Goal: Information Seeking & Learning: Understand process/instructions

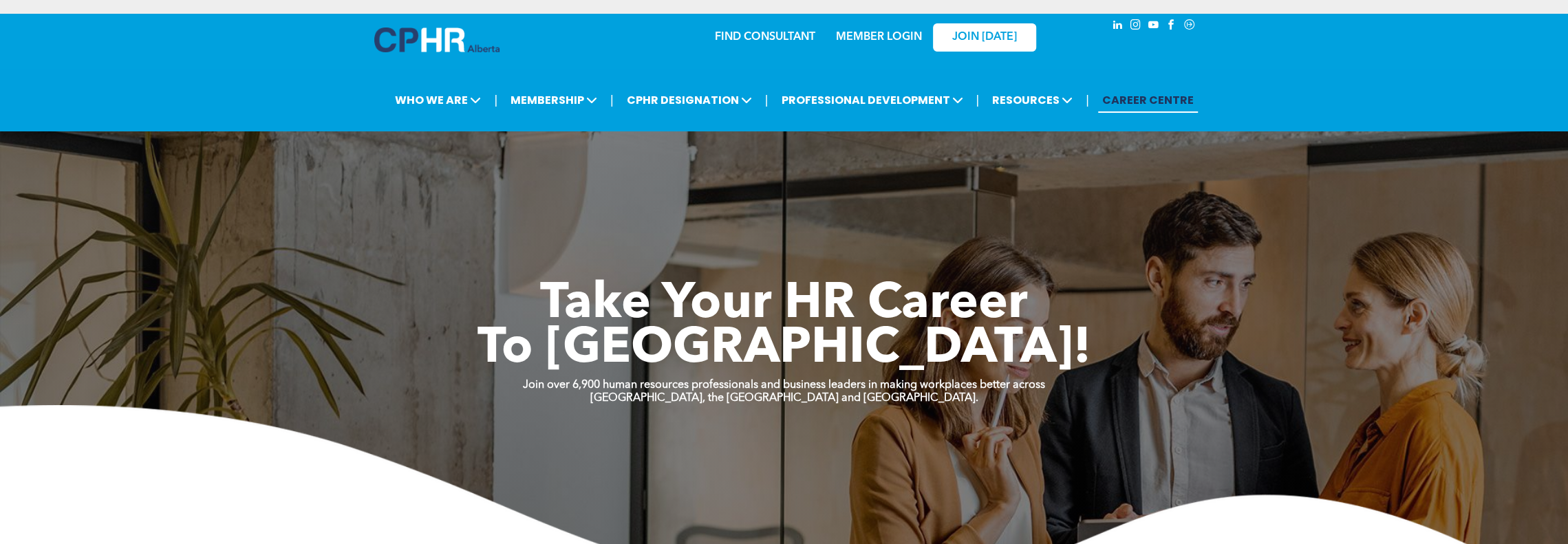
click at [906, 38] on link "MEMBER LOGIN" at bounding box center [878, 37] width 86 height 11
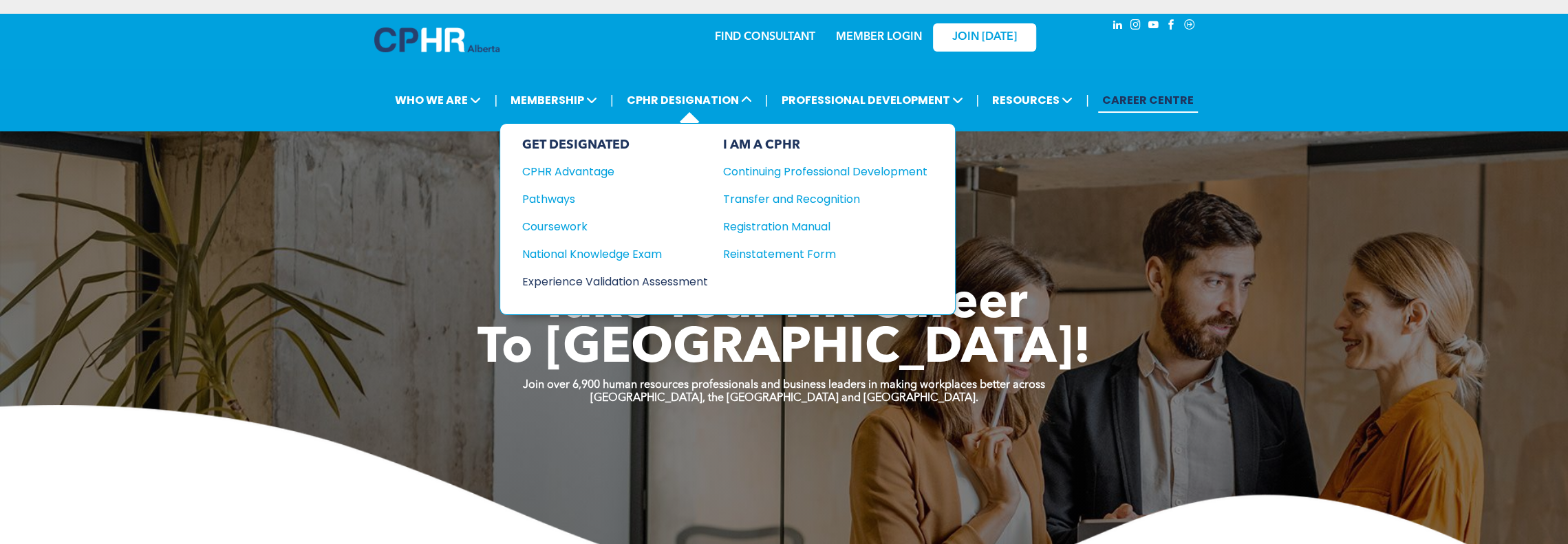
click at [635, 275] on div "Experience Validation Assessment" at bounding box center [606, 281] width 167 height 17
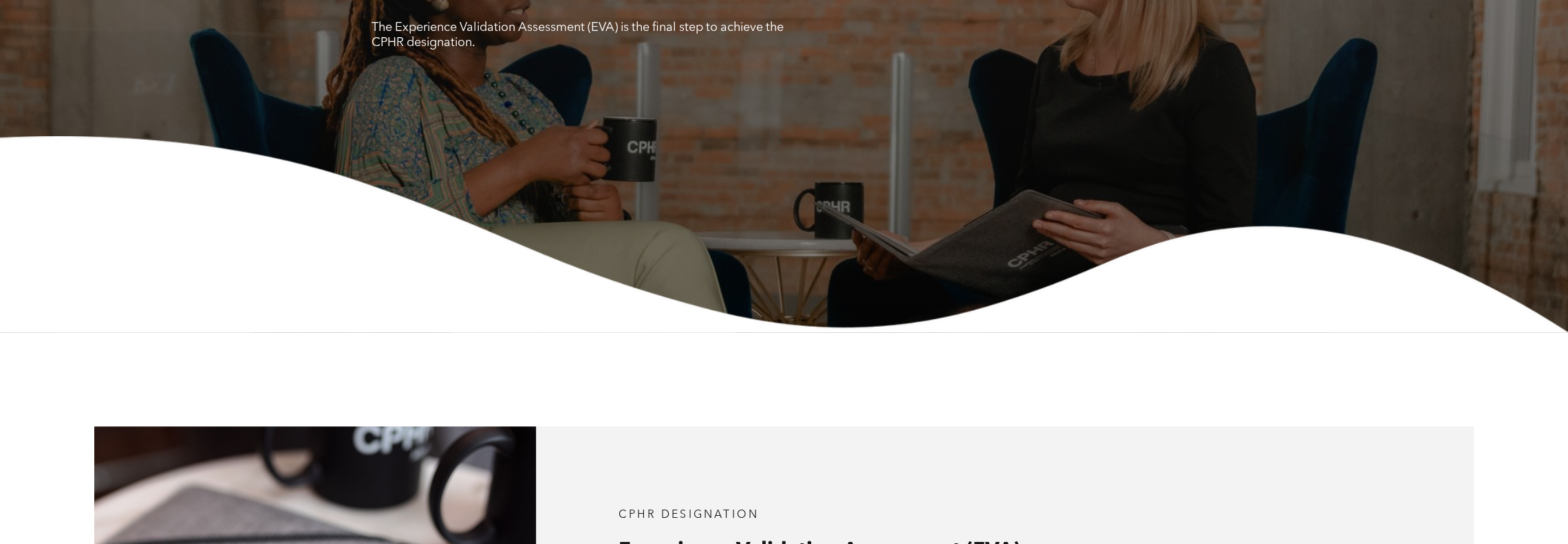
scroll to position [688, 0]
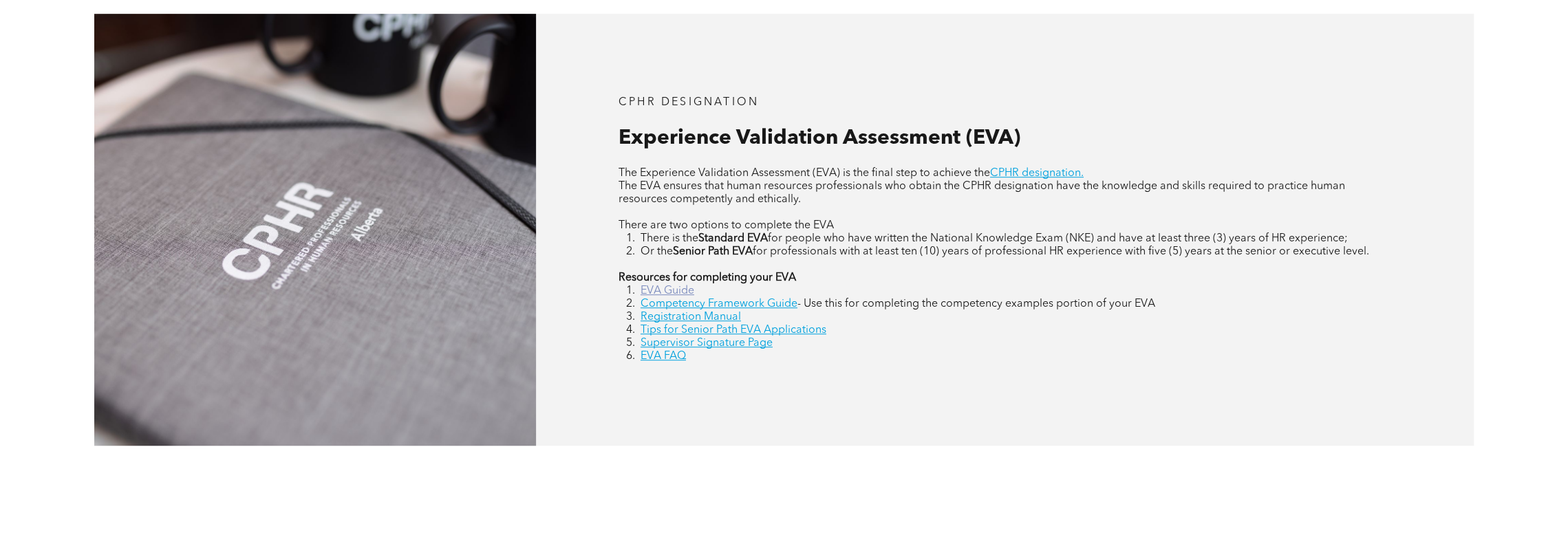
click at [655, 290] on link "EVA Guide" at bounding box center [667, 291] width 53 height 11
click at [758, 305] on link "Competency Framework Guide" at bounding box center [719, 304] width 157 height 11
click at [711, 322] on link "Registration Manual" at bounding box center [690, 317] width 100 height 11
click at [767, 349] on link "Supervisor Signature Page" at bounding box center [707, 343] width 132 height 11
click at [673, 361] on link "EVA FAQ" at bounding box center [663, 356] width 45 height 11
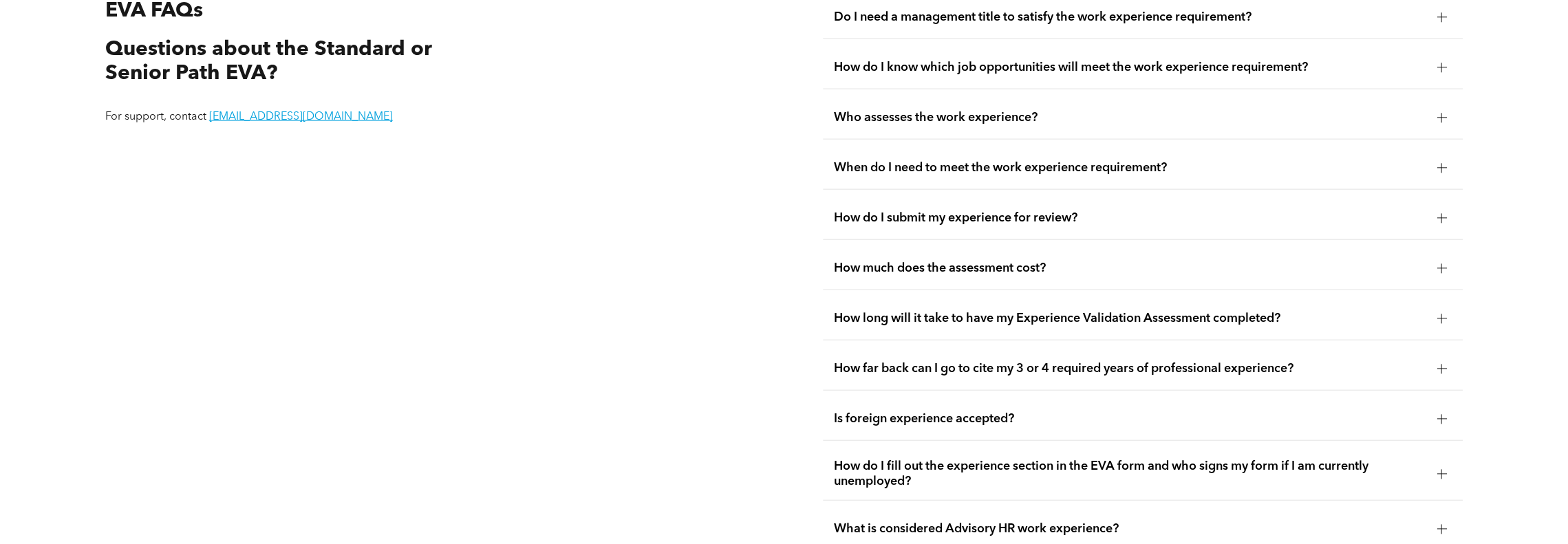
scroll to position [2904, 0]
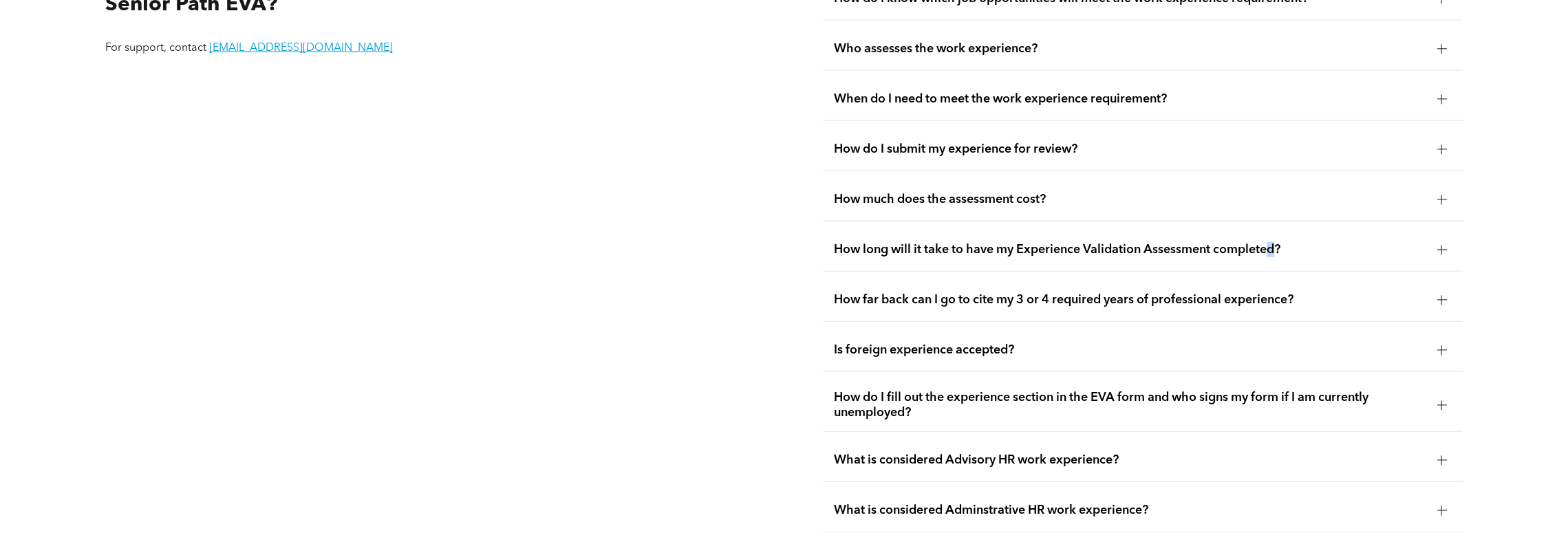
click at [1276, 246] on div "How long will it take to have my Experience Validation Assessment completed?" at bounding box center [1142, 250] width 641 height 43
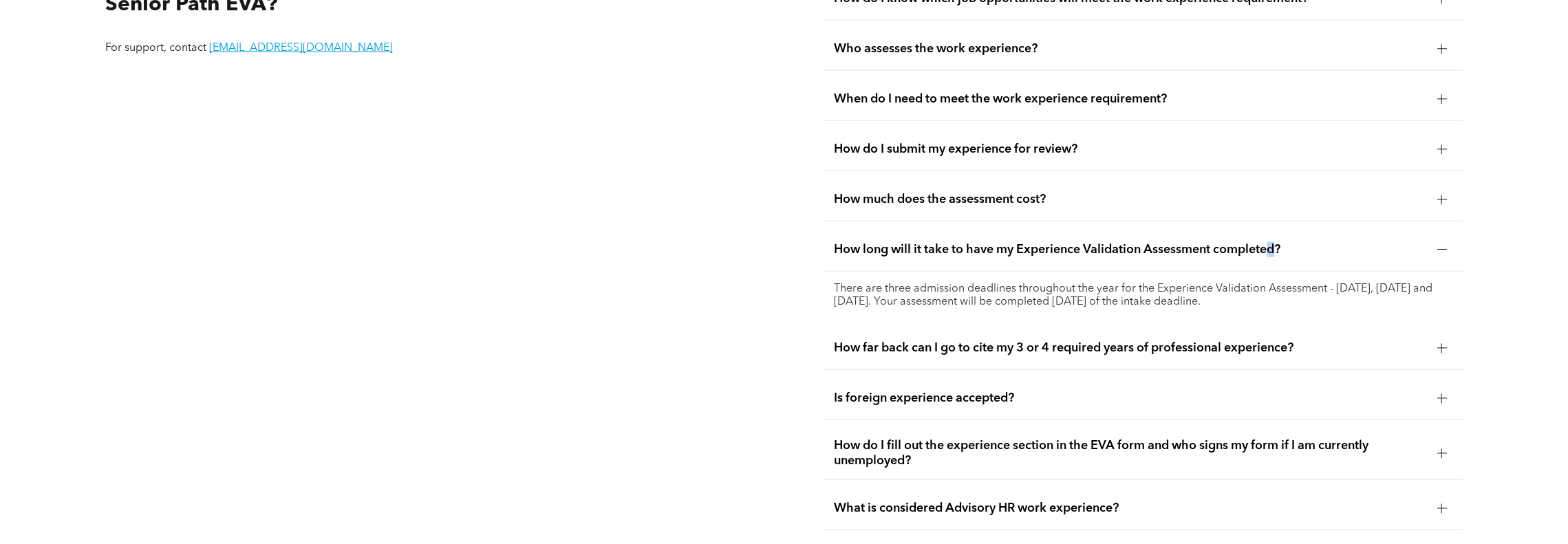
scroll to position [3043, 0]
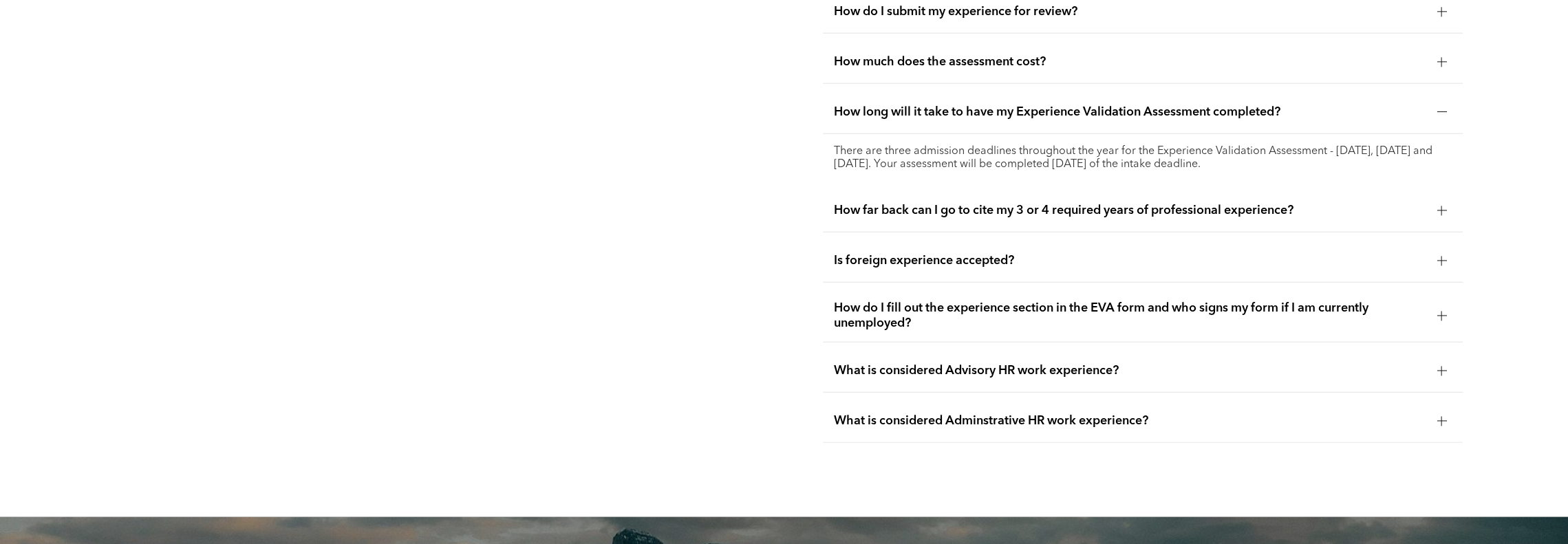
click at [1027, 327] on span "How do I fill out the experience section in the EVA form and who signs my form …" at bounding box center [1130, 315] width 592 height 30
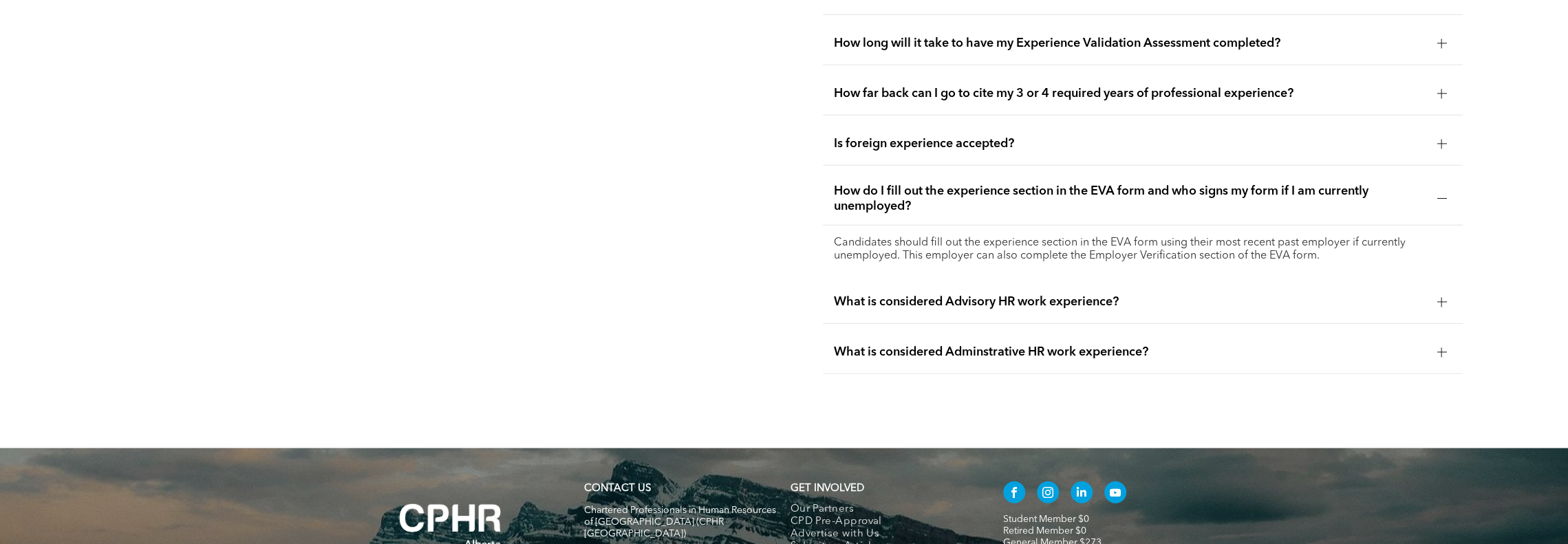
scroll to position [3180, 0]
